Goal: Information Seeking & Learning: Learn about a topic

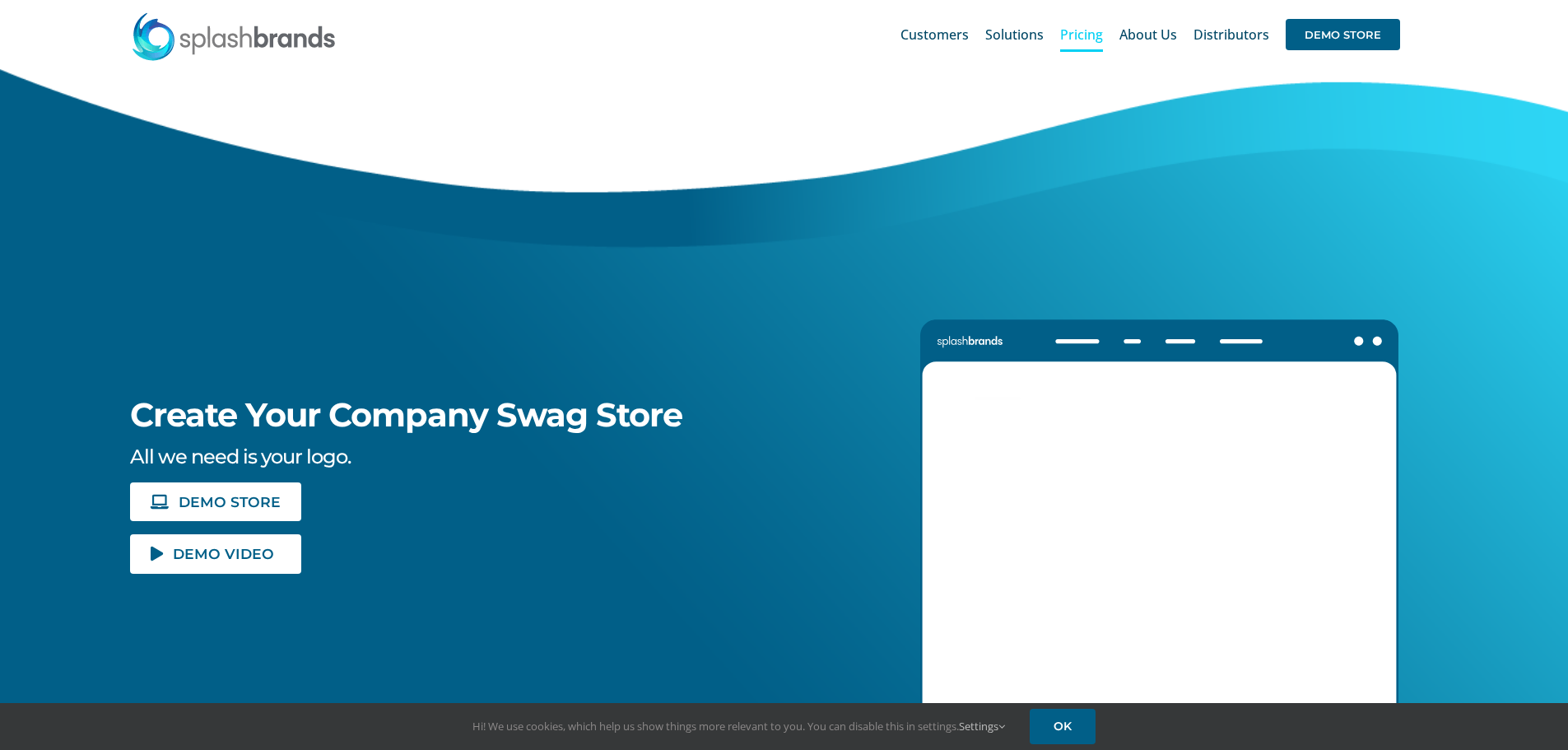
click at [1082, 34] on span "Pricing" at bounding box center [1081, 34] width 43 height 13
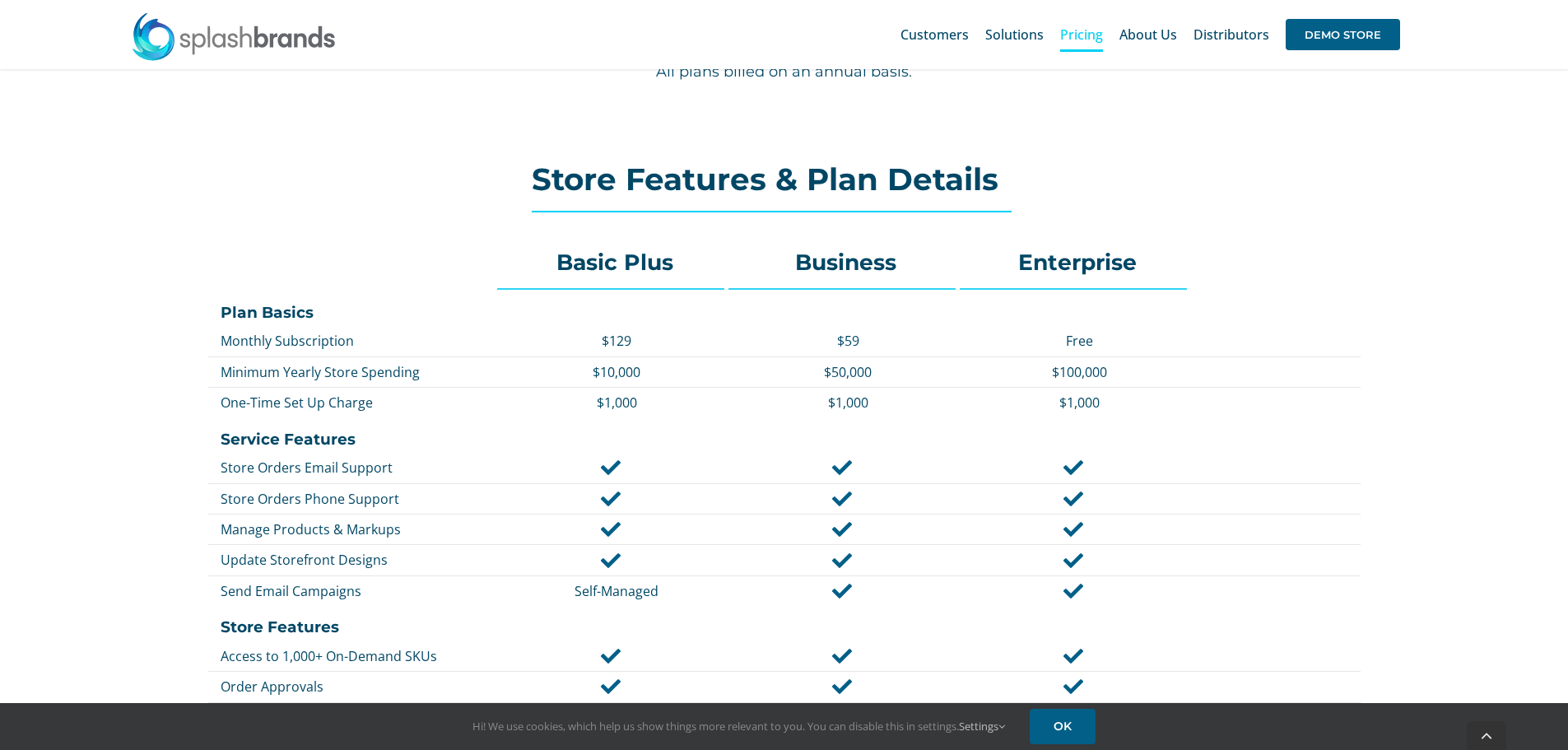
scroll to position [659, 0]
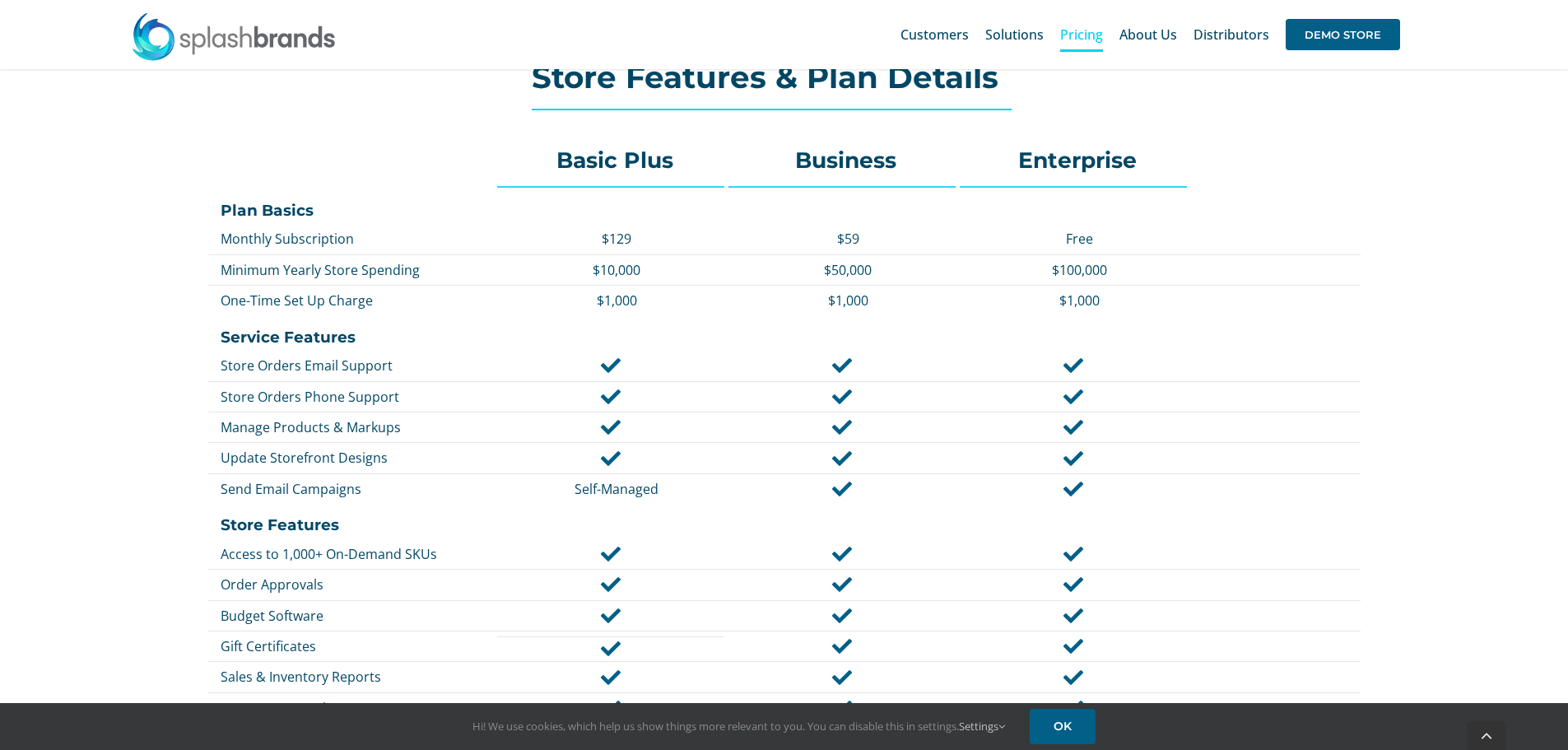
click at [1243, 136] on div "Basic Plus Business Enterprise Plan Basics Monthly Subscription $129 $59 Free M…" at bounding box center [784, 665] width 1156 height 1078
click at [1243, 135] on div "Basic Plus Business Enterprise Plan Basics Monthly Subscription $129 $59 Free M…" at bounding box center [784, 665] width 1156 height 1078
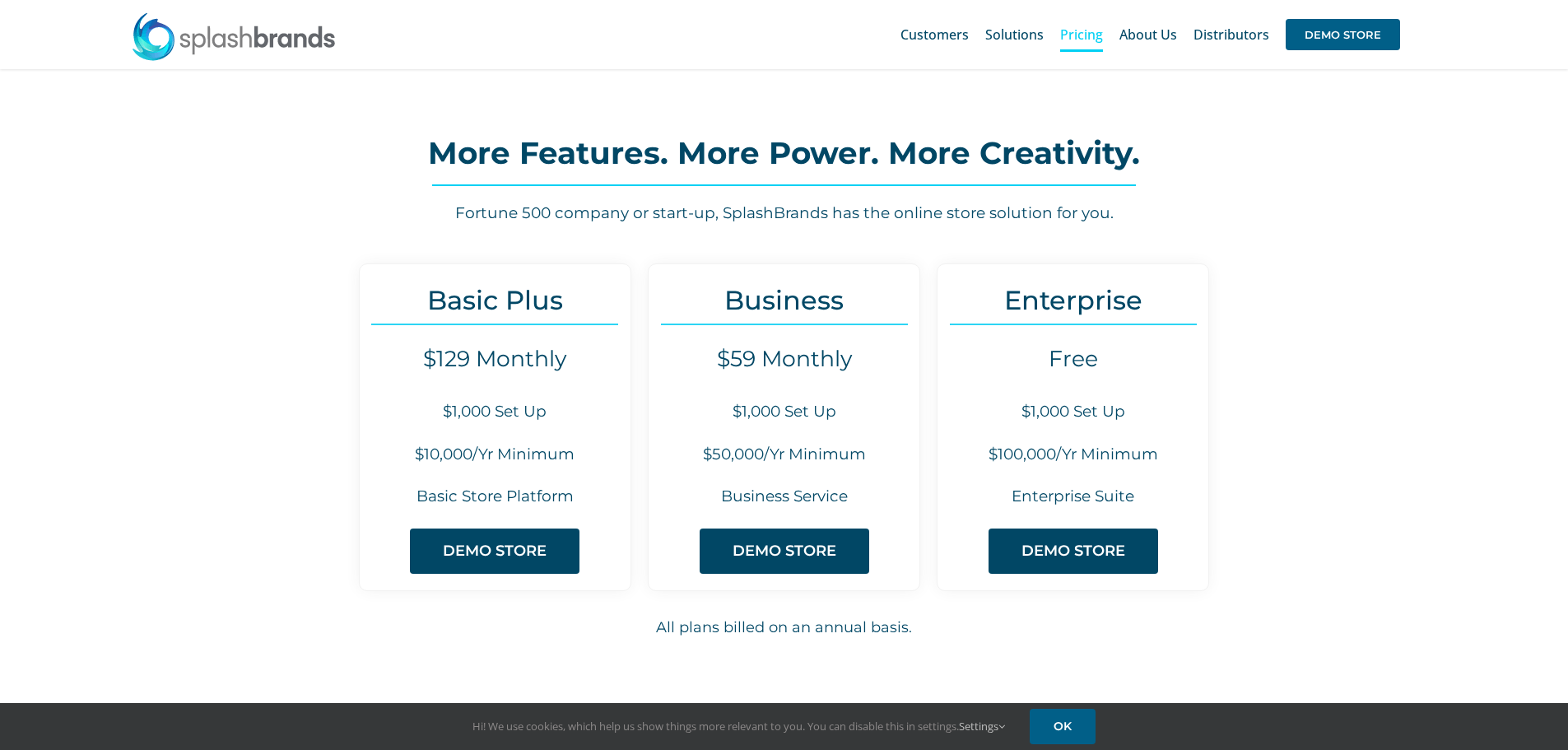
scroll to position [0, 0]
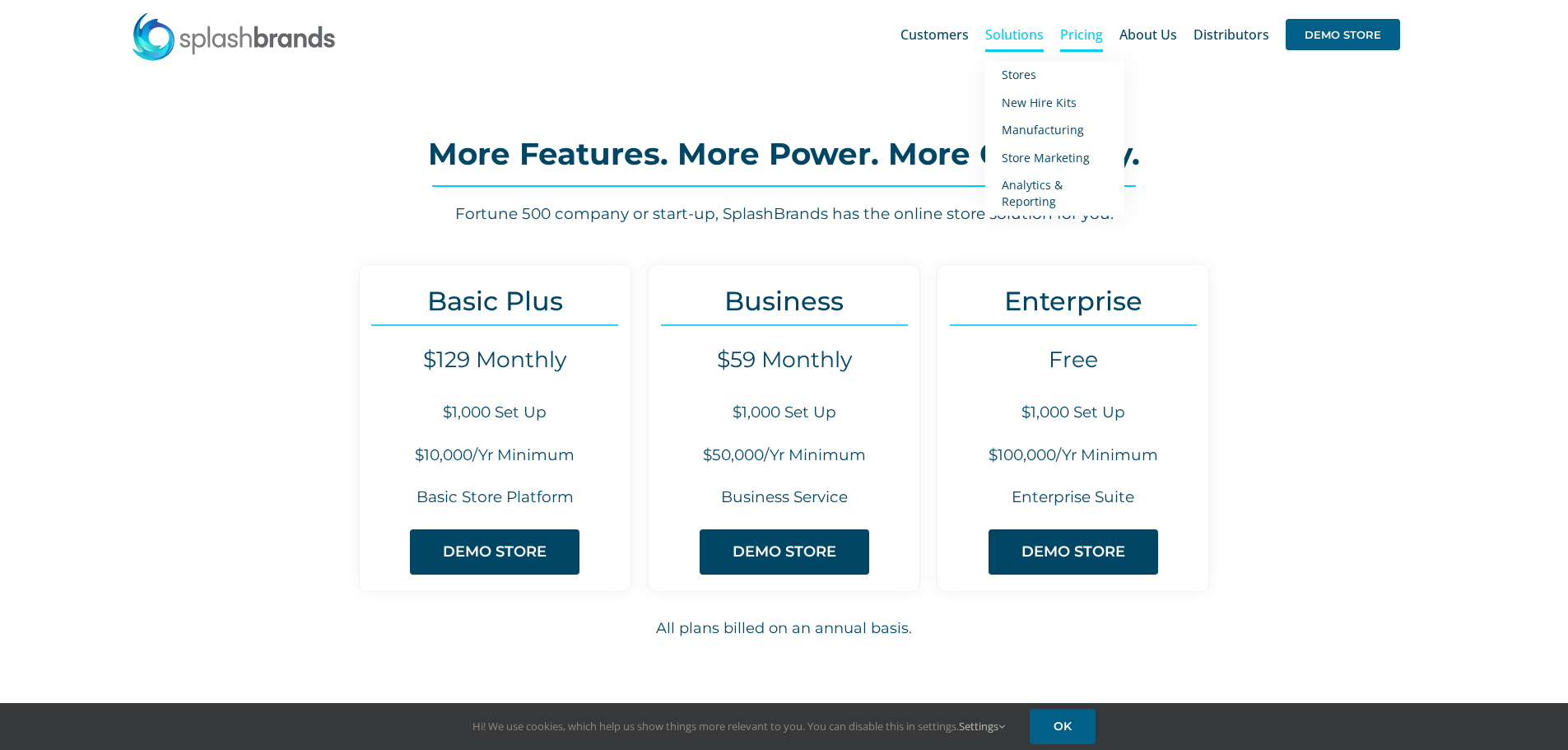
click at [1008, 28] on span "Solutions" at bounding box center [1014, 34] width 58 height 13
click at [1032, 106] on span "New Hire Kits" at bounding box center [1039, 103] width 75 height 15
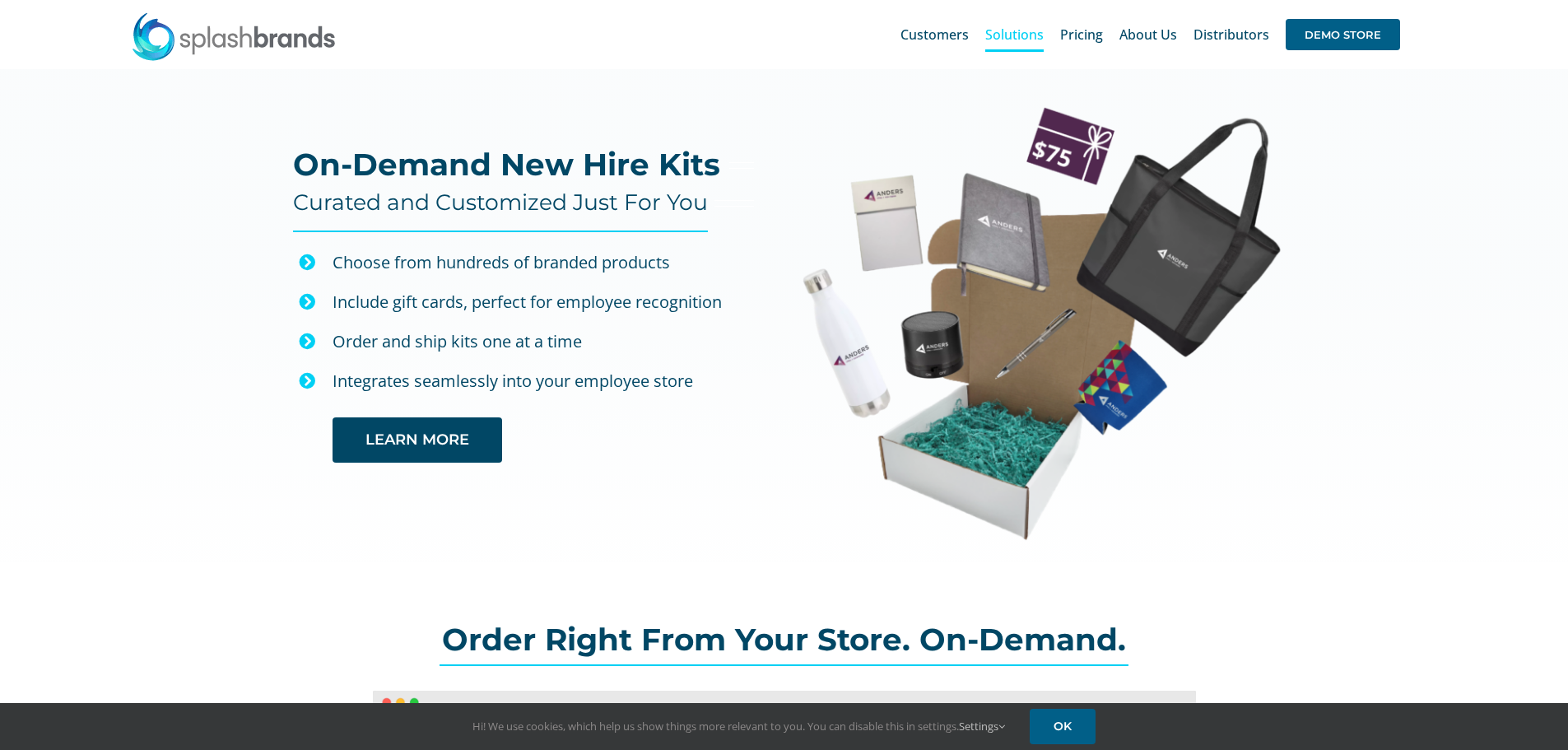
click at [1452, 122] on div "On-Demand New Hire Kits Curated and Customized Just For You Choose from hundred…" at bounding box center [784, 331] width 1568 height 524
click at [1021, 133] on span "Manufacturing" at bounding box center [1043, 130] width 82 height 15
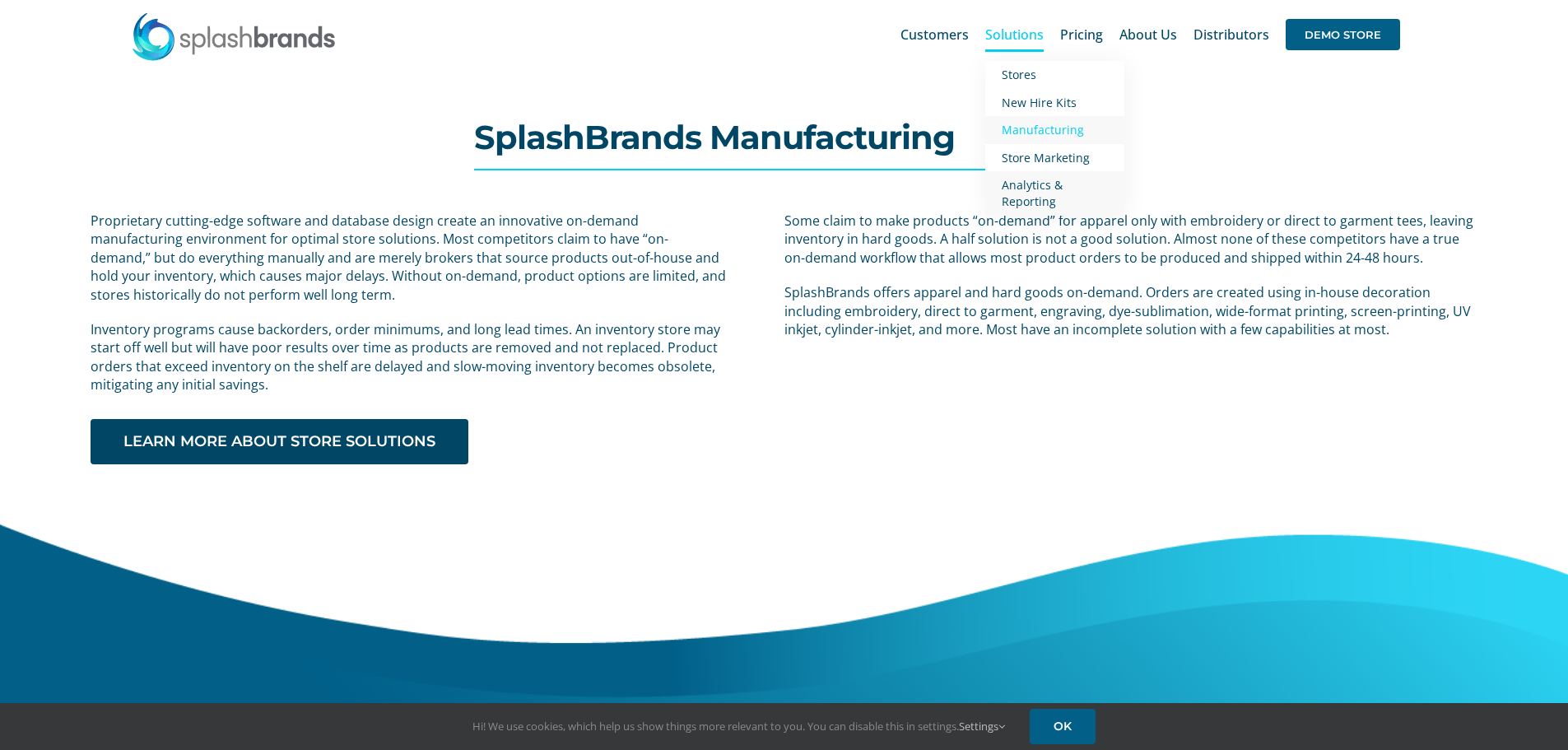
click at [1022, 191] on span "Analytics & Reporting" at bounding box center [1032, 193] width 61 height 32
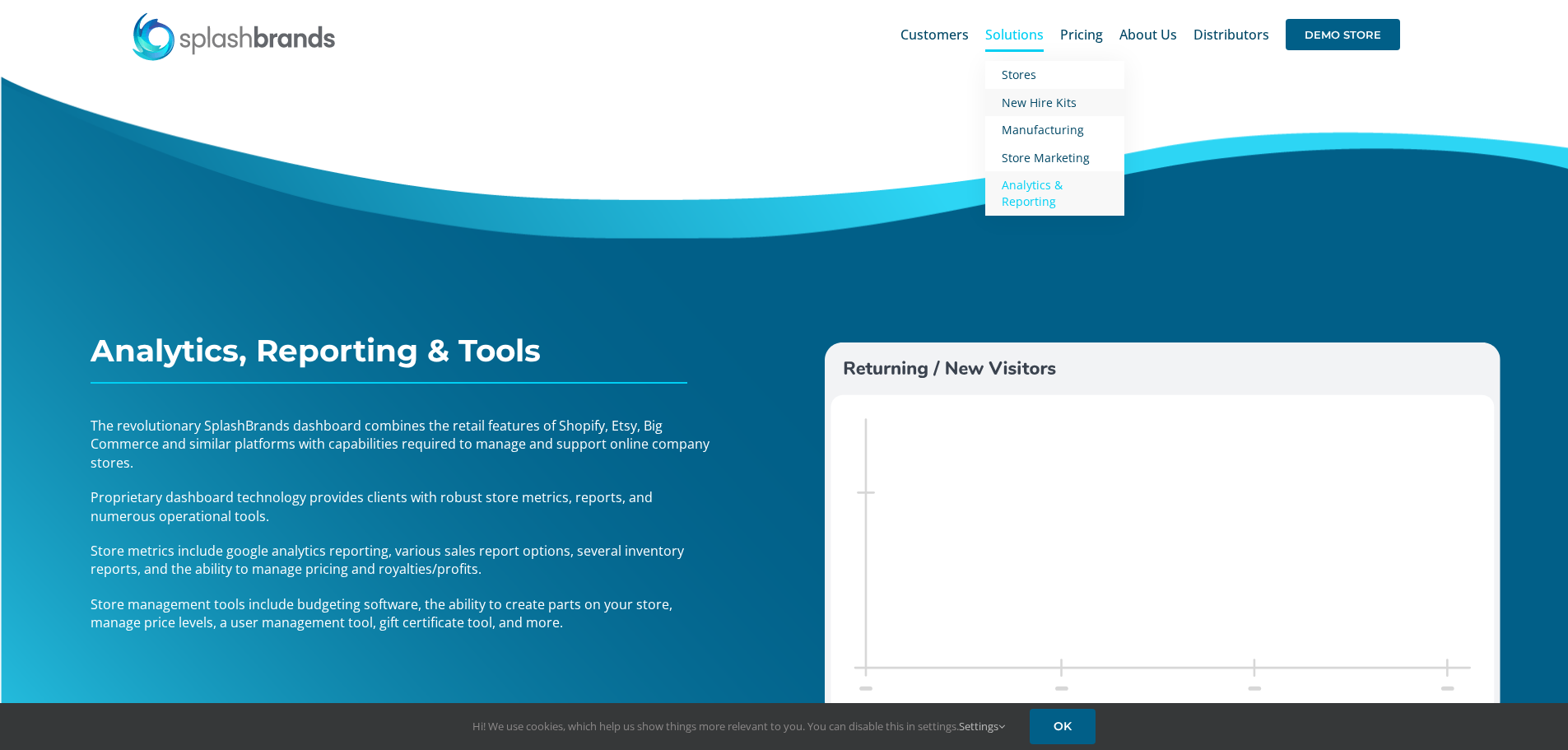
click at [1038, 104] on span "New Hire Kits" at bounding box center [1039, 103] width 75 height 15
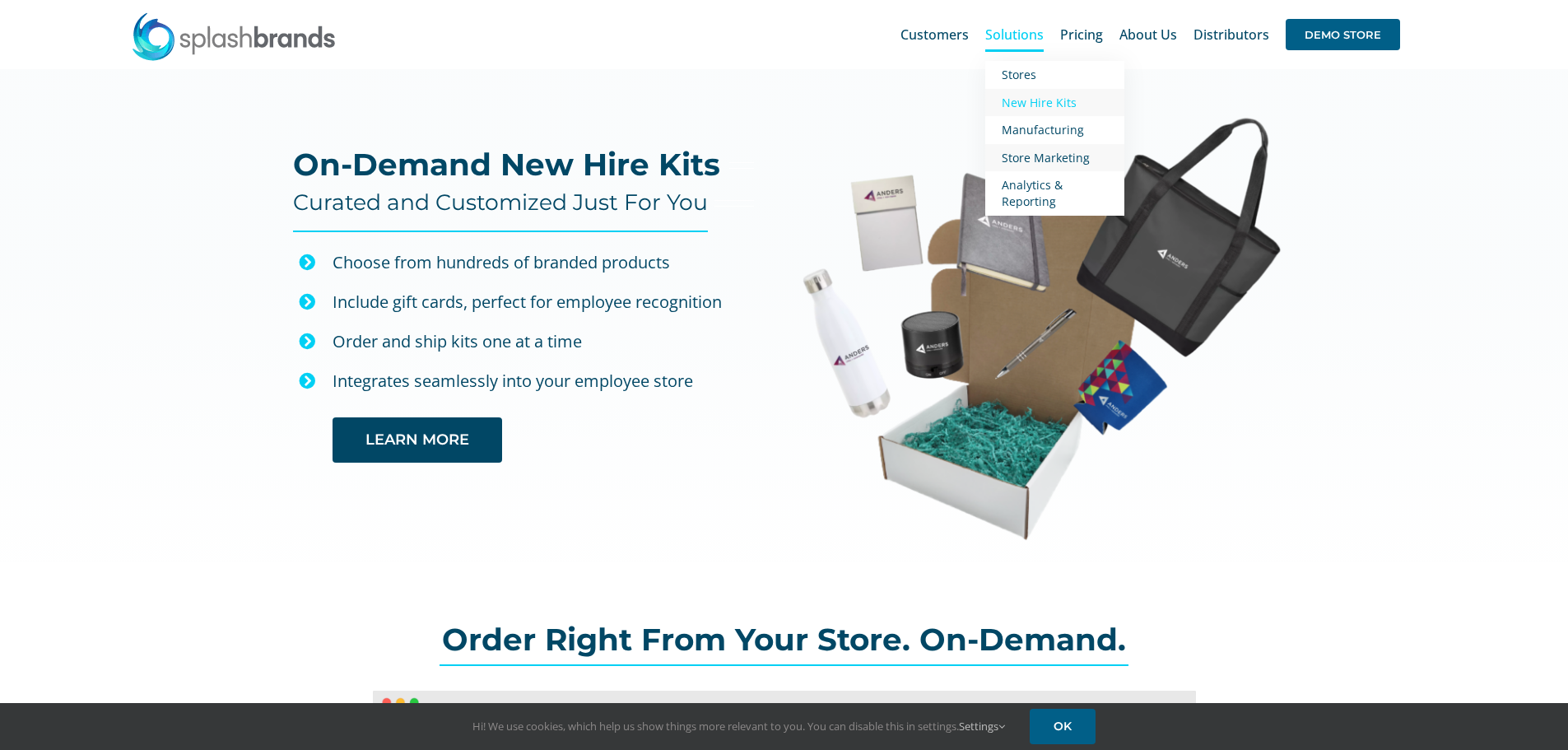
click at [1034, 150] on span "Store Marketing" at bounding box center [1045, 157] width 88 height 15
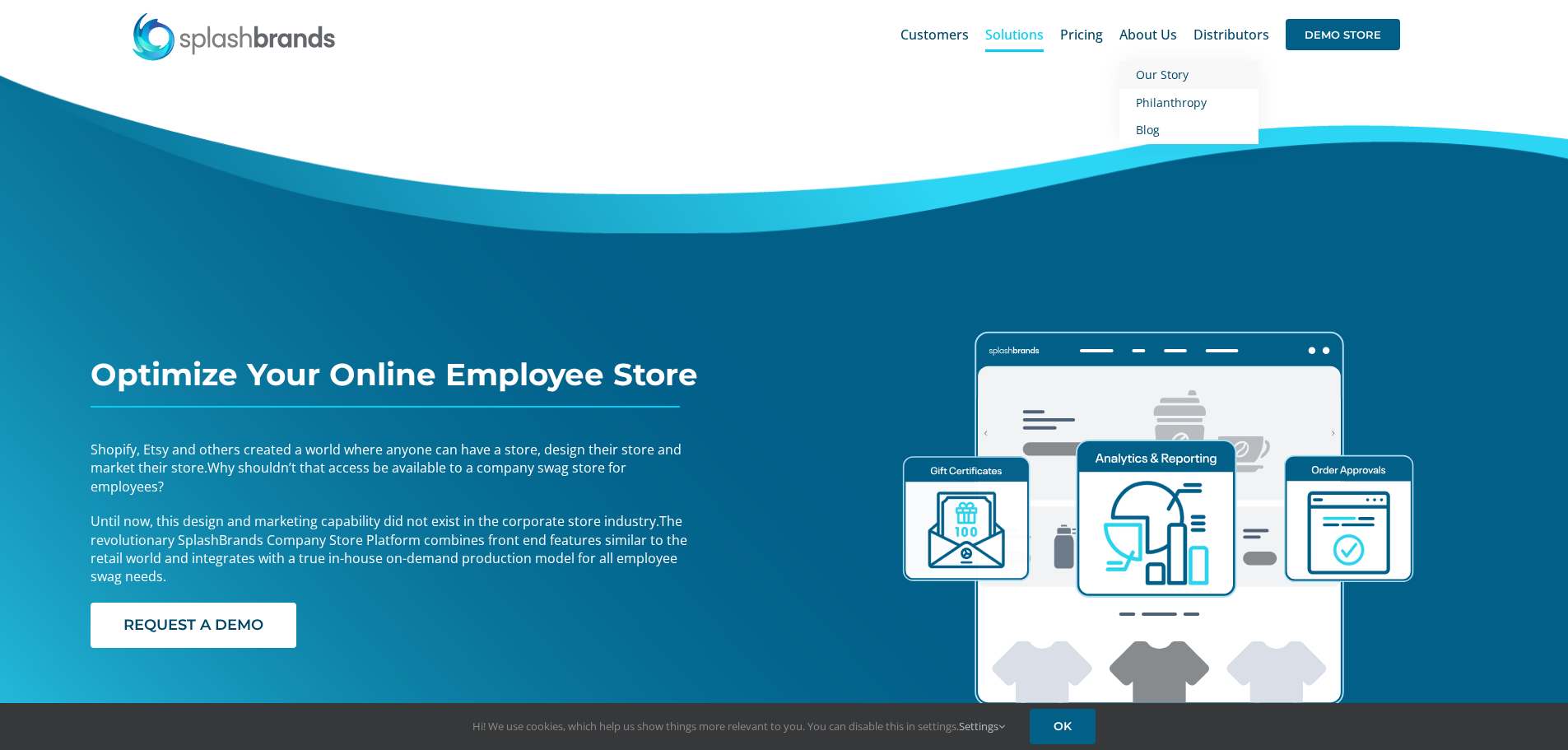
click at [1153, 74] on span "Our Story" at bounding box center [1162, 74] width 53 height 15
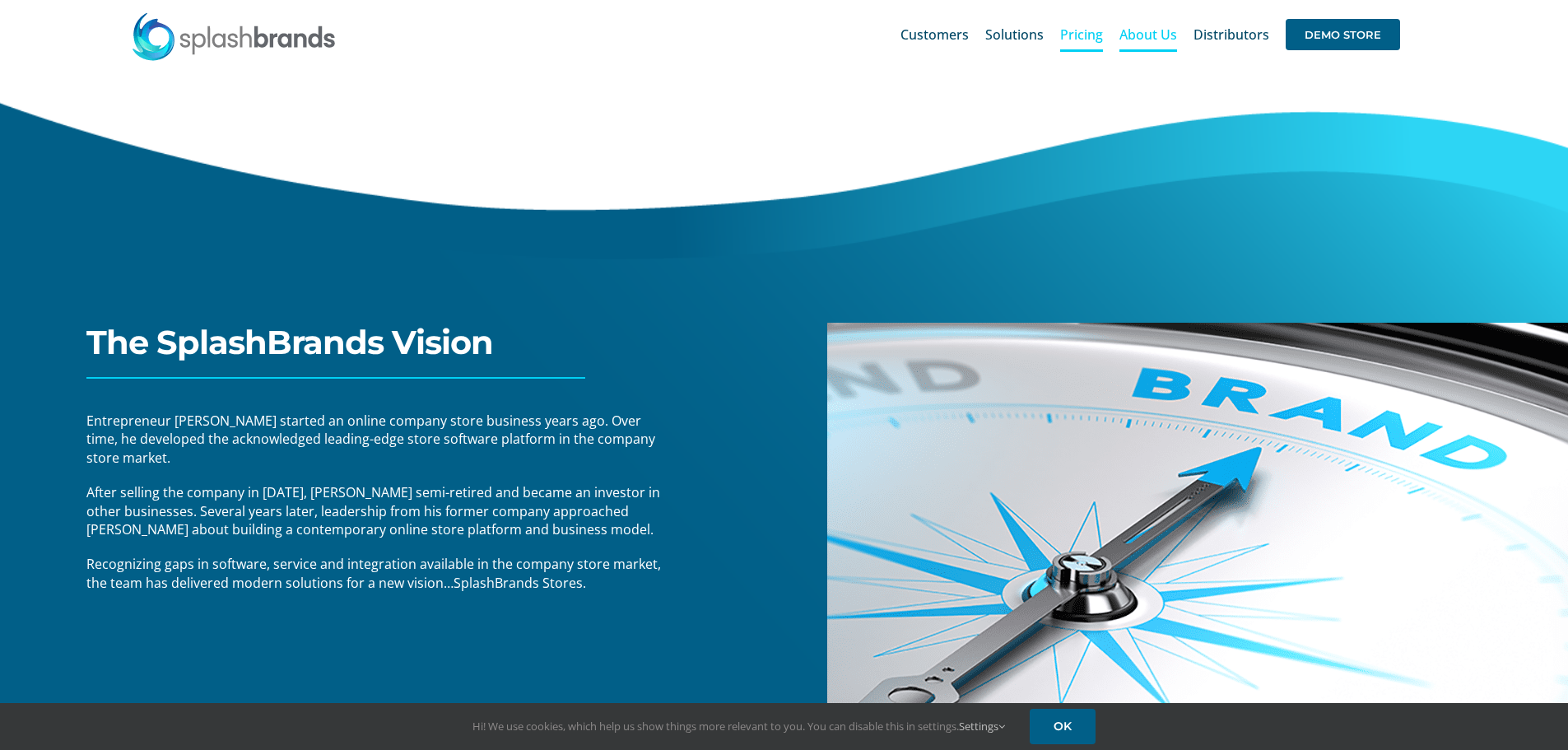
click at [1079, 34] on span "Pricing" at bounding box center [1081, 34] width 43 height 13
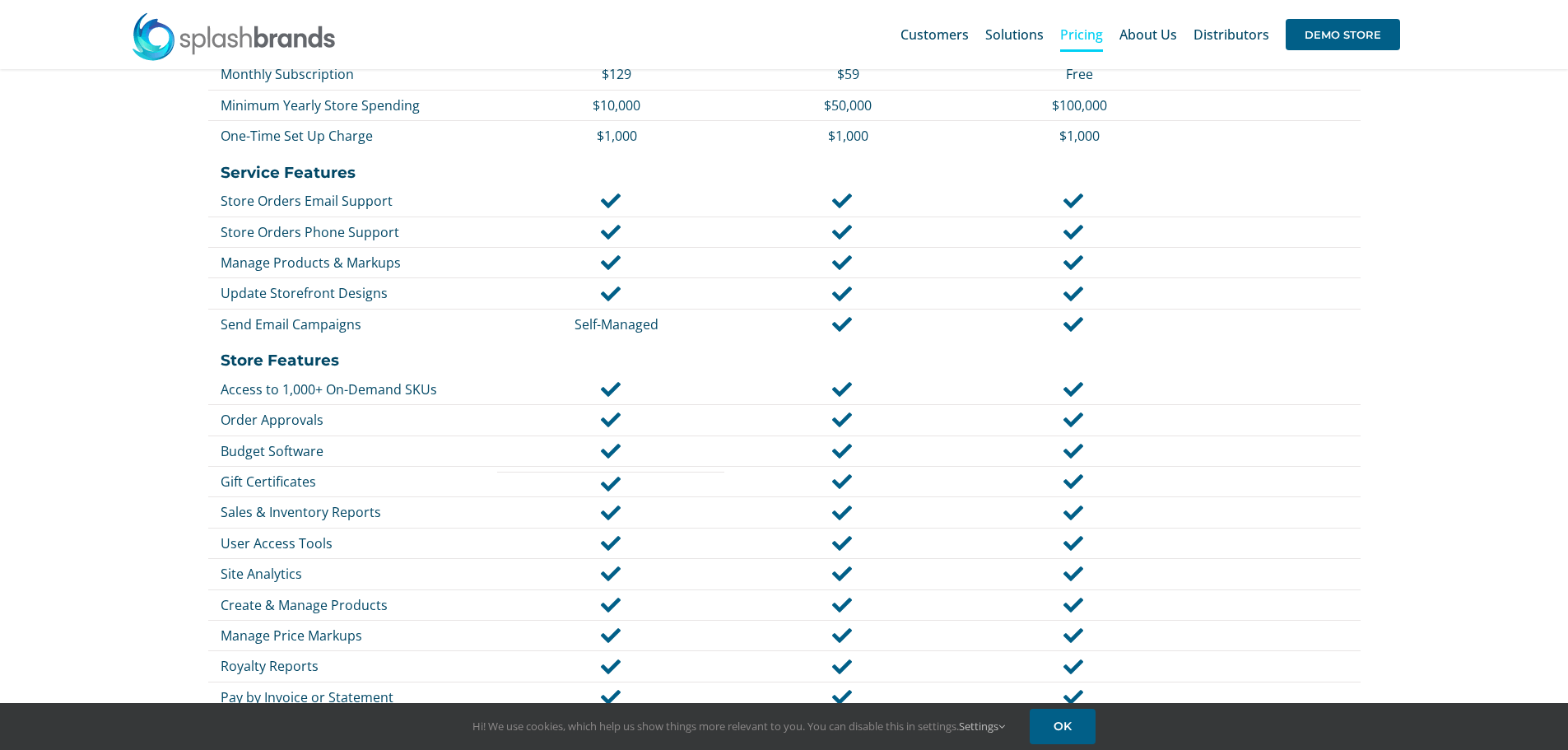
scroll to position [741, 0]
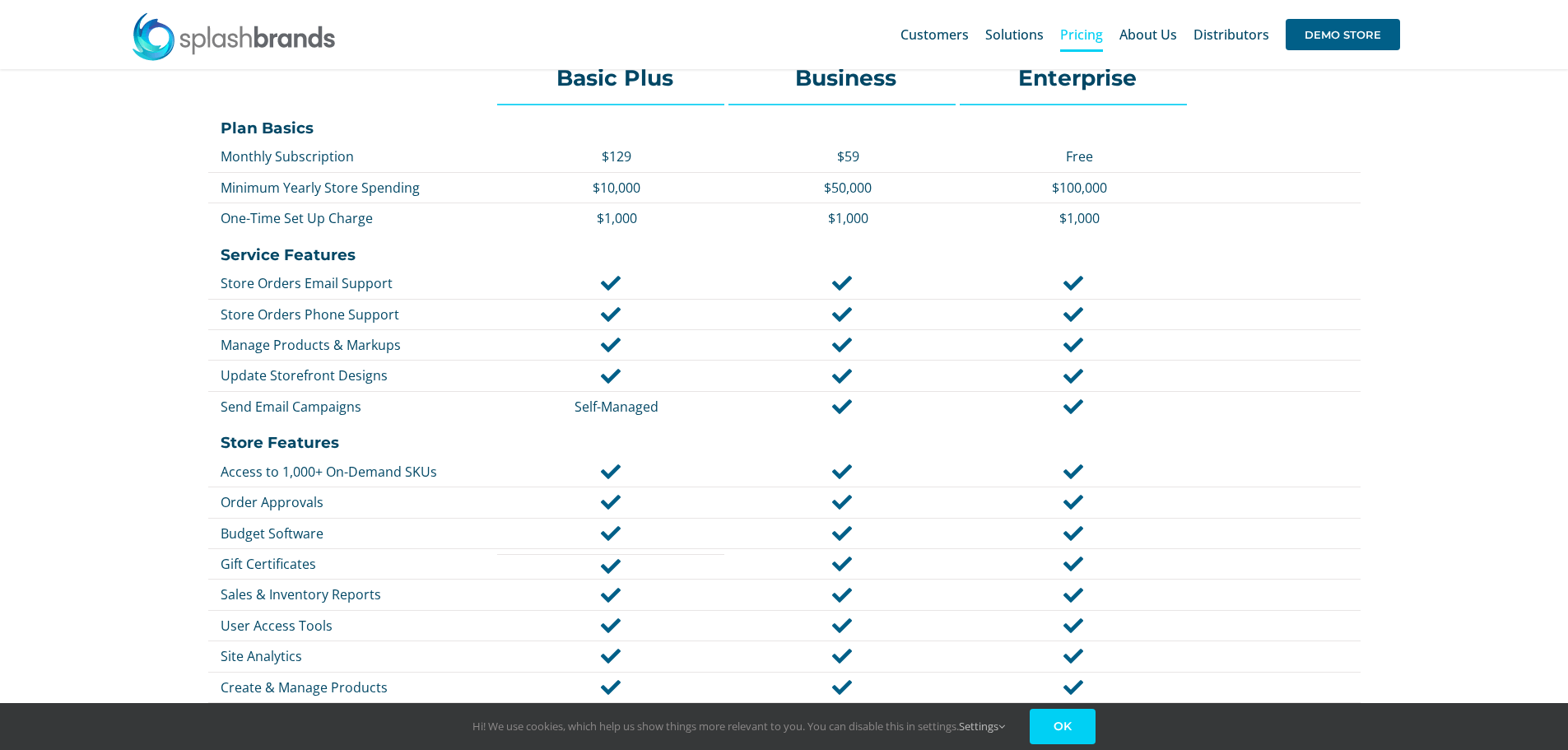
click at [1073, 725] on link "OK" at bounding box center [1062, 726] width 66 height 35
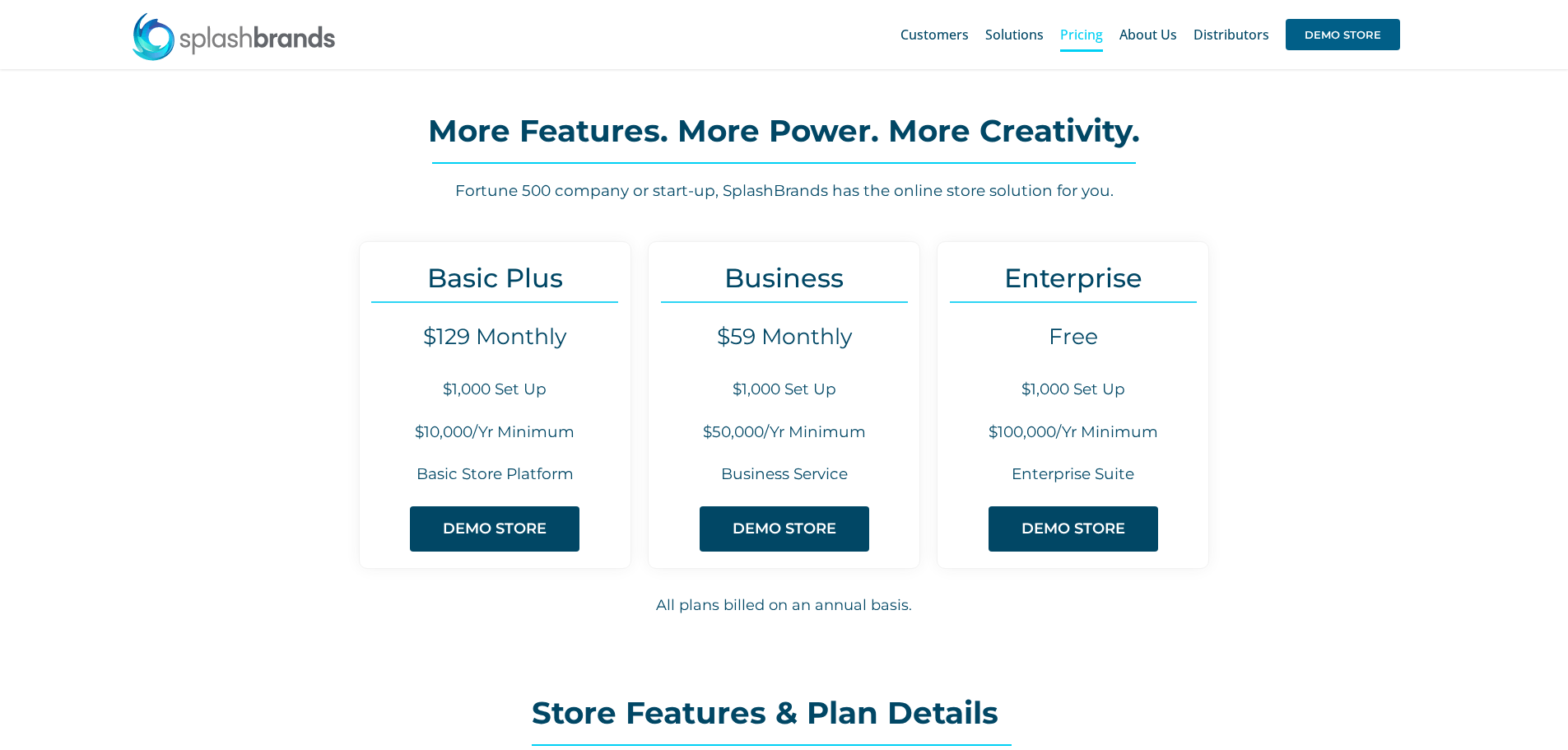
scroll to position [0, 0]
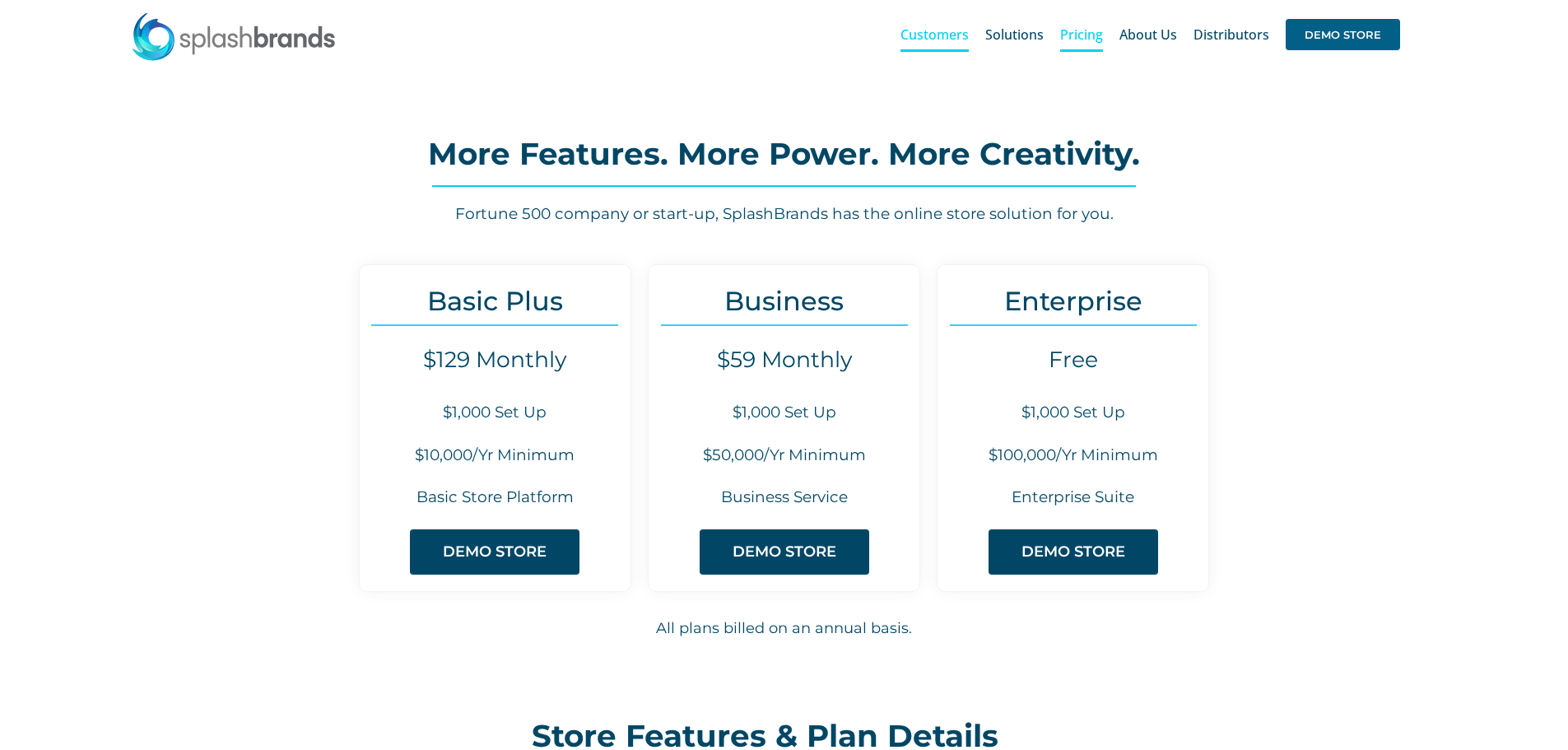
click at [938, 39] on span "Customers" at bounding box center [934, 34] width 68 height 13
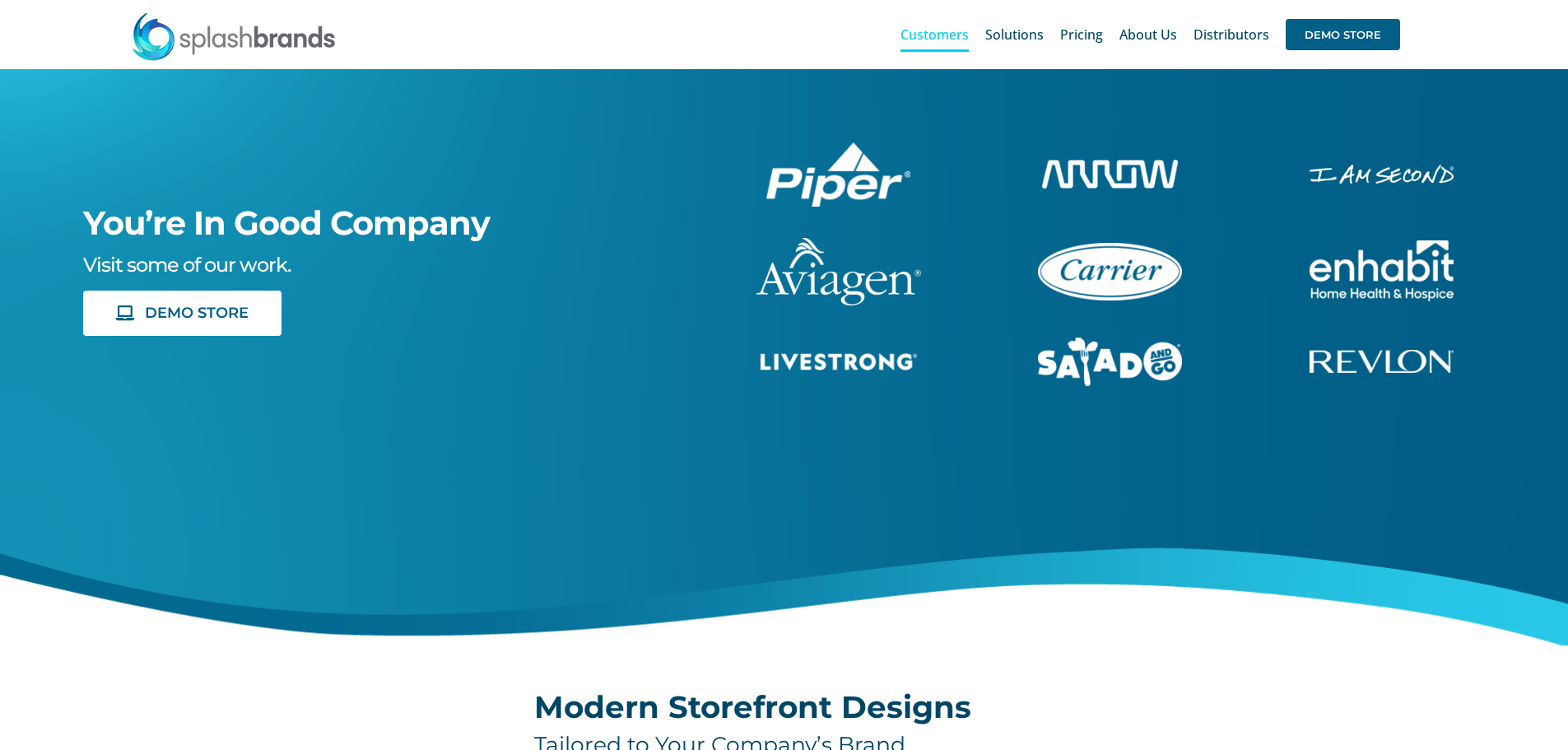
click at [925, 38] on span "Customers" at bounding box center [934, 34] width 68 height 13
click at [1111, 279] on img "carrier-1B" at bounding box center [1109, 271] width 144 height 57
click at [872, 363] on img "livestrong-5E-website" at bounding box center [838, 361] width 156 height 17
click at [1072, 28] on span "Pricing" at bounding box center [1081, 34] width 43 height 13
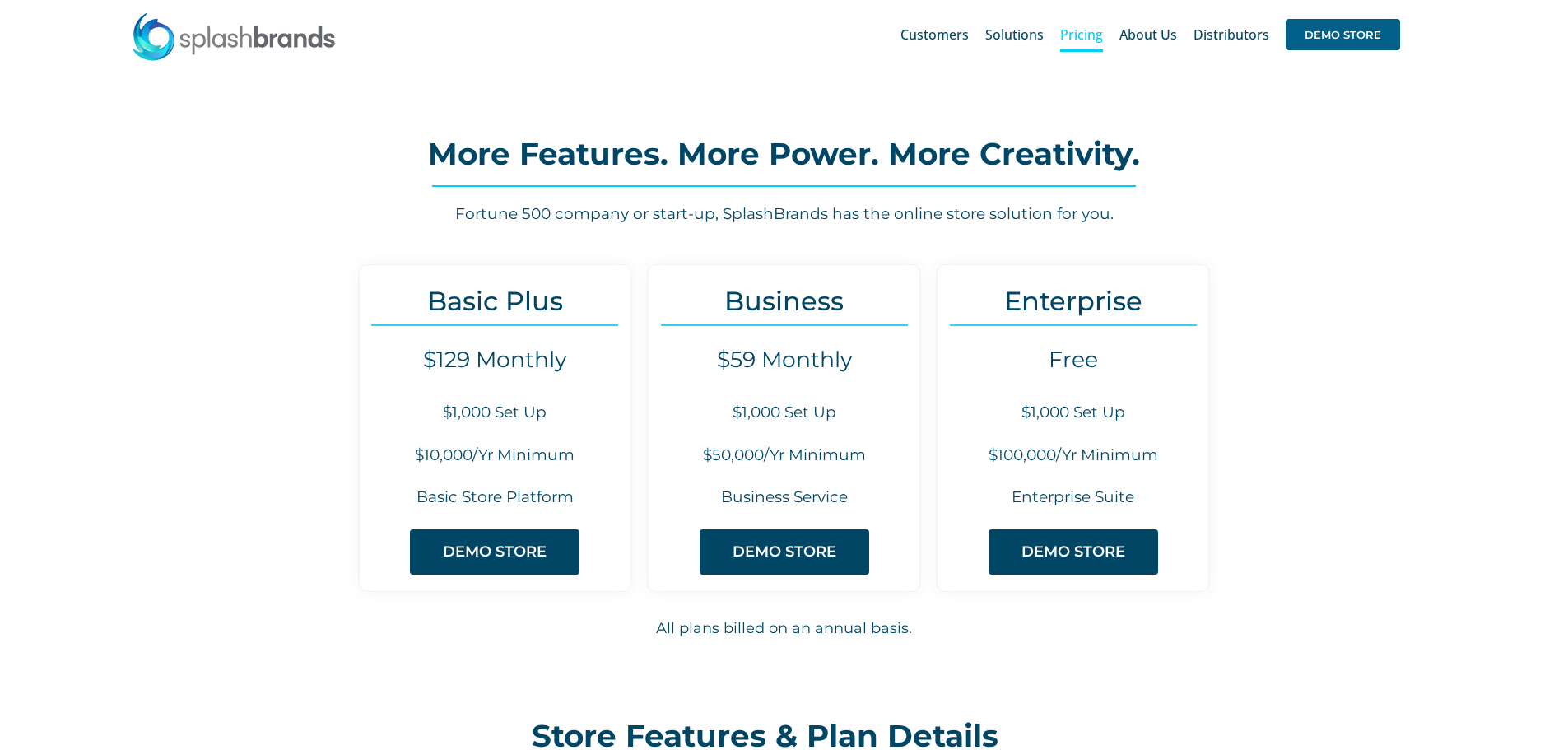
click at [247, 48] on img at bounding box center [233, 36] width 206 height 50
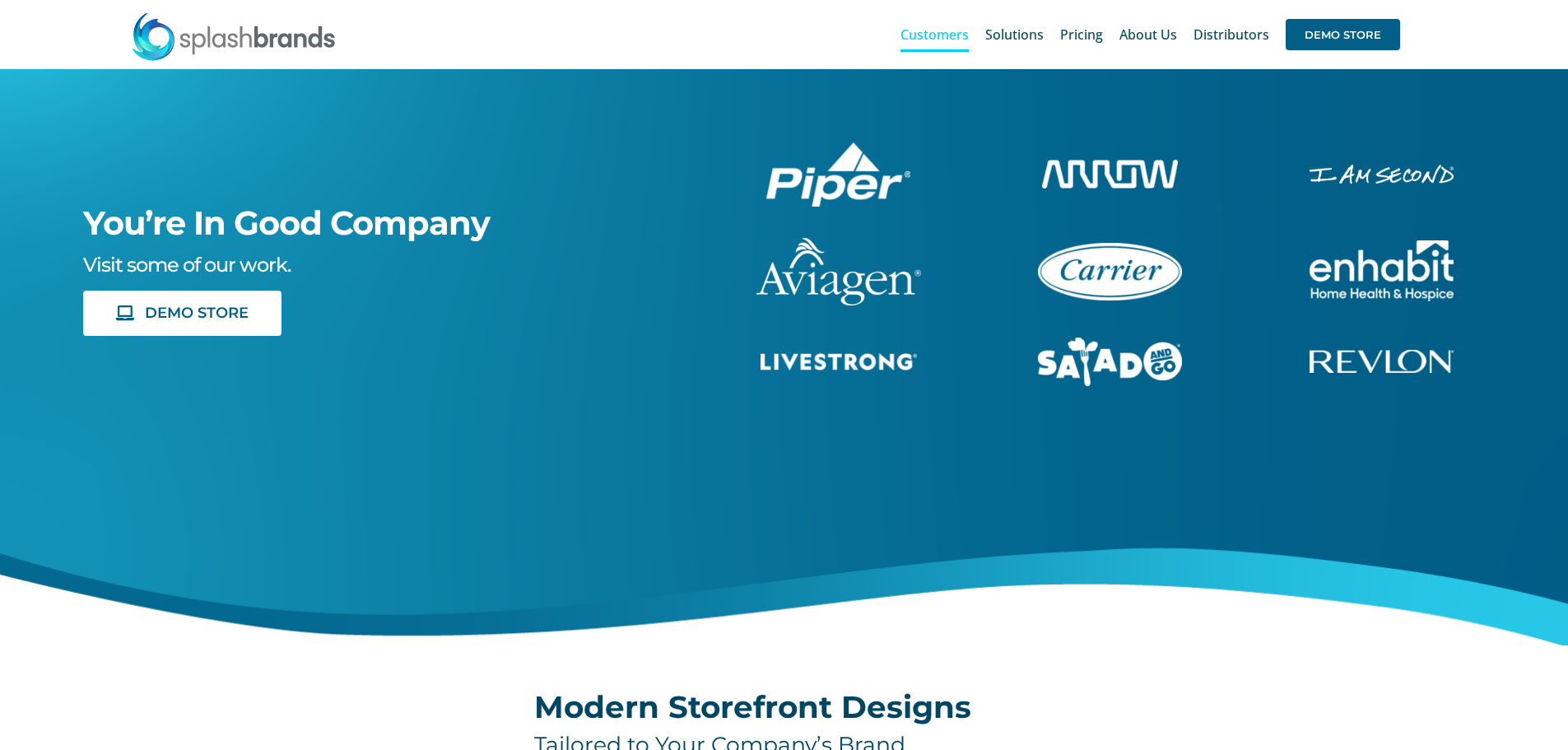
click at [1385, 363] on img "revlon-flat-white" at bounding box center [1381, 361] width 144 height 23
